Goal: Check status: Check status

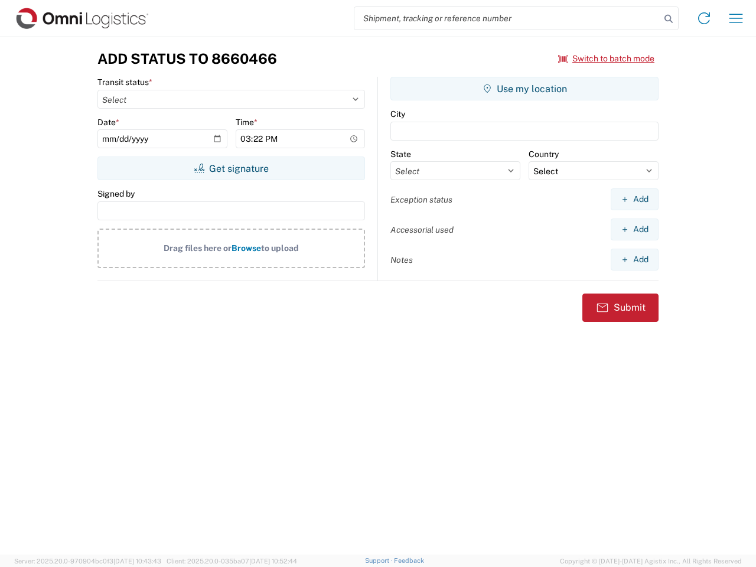
click at [507, 18] on input "search" at bounding box center [507, 18] width 306 height 22
click at [668, 19] on icon at bounding box center [668, 19] width 17 height 17
click at [704, 18] on icon at bounding box center [703, 18] width 19 height 19
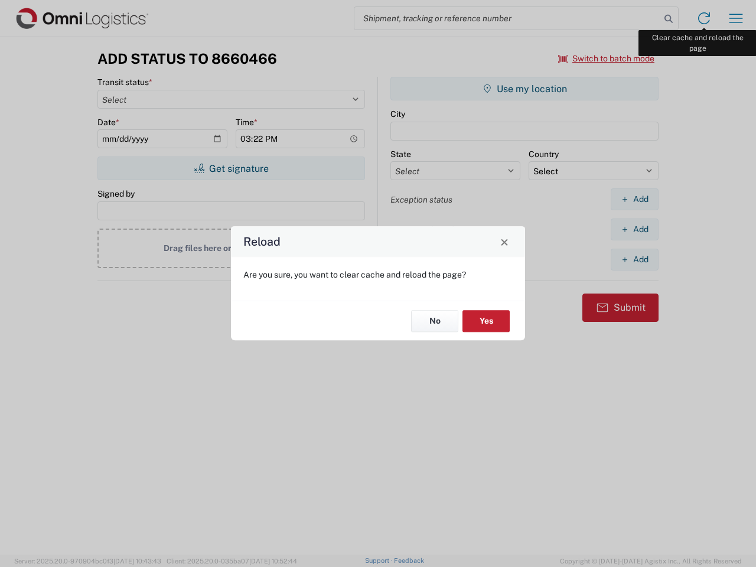
click at [736, 18] on div "Reload Are you sure, you want to clear cache and reload the page? No Yes" at bounding box center [378, 283] width 756 height 567
click at [606, 58] on div "Reload Are you sure, you want to clear cache and reload the page? No Yes" at bounding box center [378, 283] width 756 height 567
click at [231, 168] on div "Reload Are you sure, you want to clear cache and reload the page? No Yes" at bounding box center [378, 283] width 756 height 567
click at [524, 89] on div "Reload Are you sure, you want to clear cache and reload the page? No Yes" at bounding box center [378, 283] width 756 height 567
click at [634, 199] on div "Reload Are you sure, you want to clear cache and reload the page? No Yes" at bounding box center [378, 283] width 756 height 567
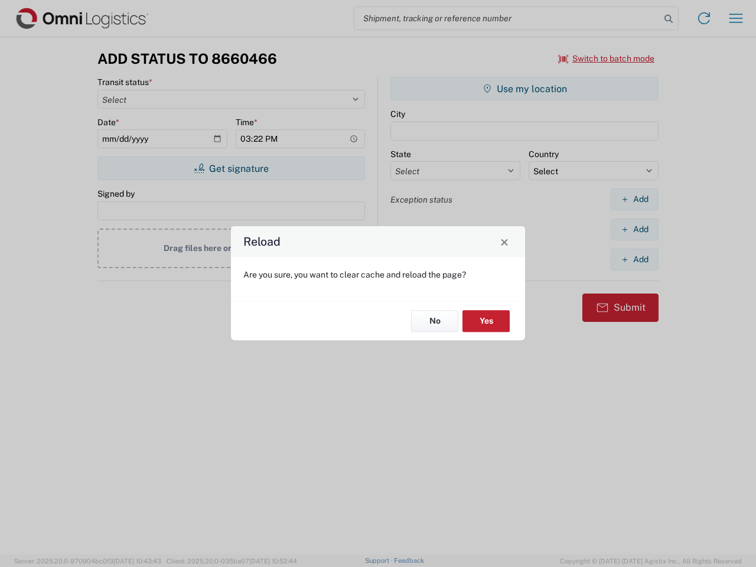
click at [634, 229] on div "Reload Are you sure, you want to clear cache and reload the page? No Yes" at bounding box center [378, 283] width 756 height 567
click at [634, 259] on div "Reload Are you sure, you want to clear cache and reload the page? No Yes" at bounding box center [378, 283] width 756 height 567
